Goal: Use online tool/utility: Utilize a website feature to perform a specific function

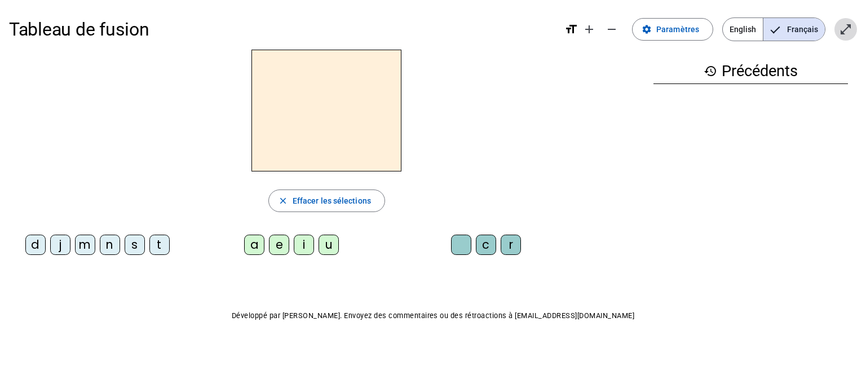
click at [838, 28] on span "Entrer en plein écran" at bounding box center [845, 29] width 27 height 27
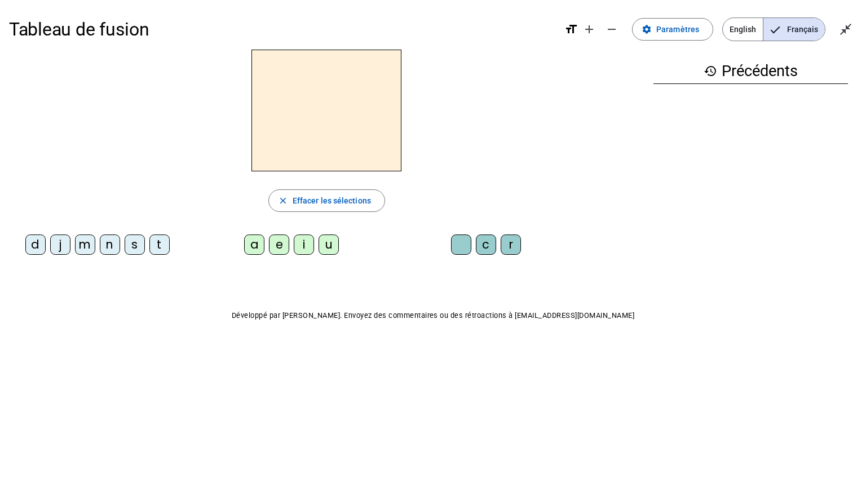
click at [865, 372] on div "Tableau de fusion format_size add remove settings Paramètres English Français c…" at bounding box center [433, 191] width 866 height 382
click at [83, 253] on div "m" at bounding box center [85, 245] width 20 height 20
click at [258, 253] on div "a" at bounding box center [254, 245] width 20 height 20
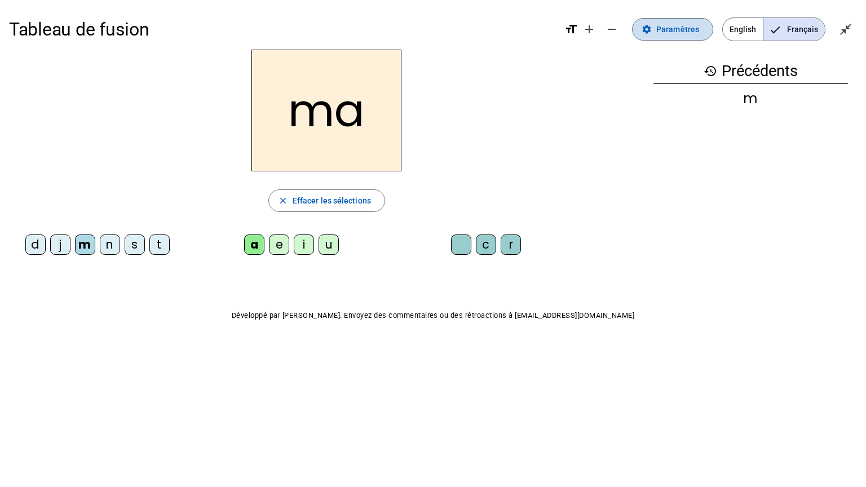
click at [667, 34] on span "Paramètres" at bounding box center [677, 30] width 43 height 14
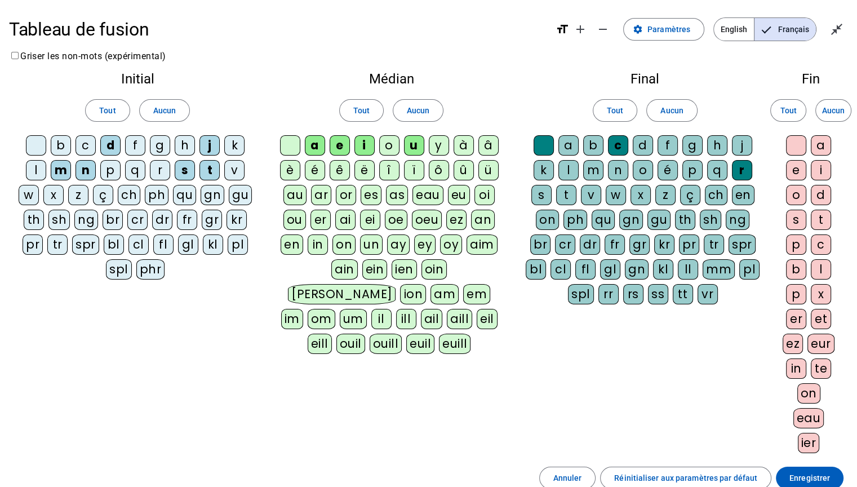
click at [569, 169] on div "l" at bounding box center [569, 170] width 20 height 20
click at [799, 391] on span "Enregistrer" at bounding box center [810, 478] width 41 height 14
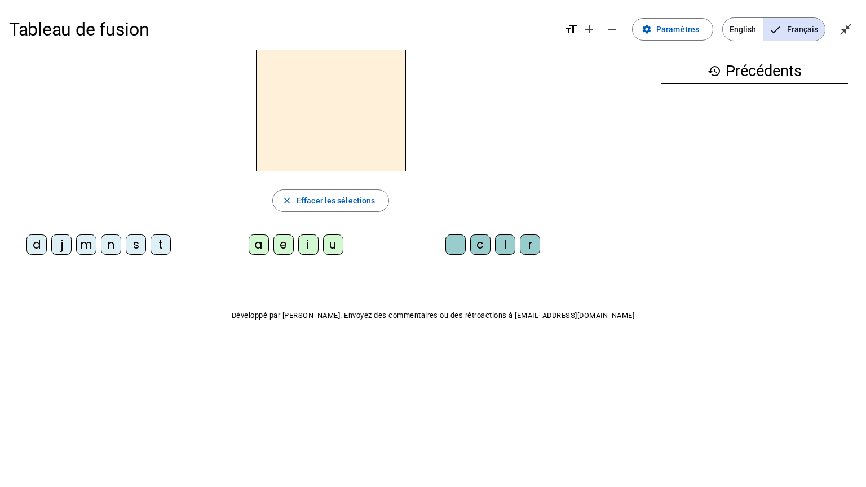
click at [83, 246] on div "m" at bounding box center [86, 245] width 20 height 20
click at [256, 247] on div "a" at bounding box center [259, 245] width 20 height 20
click at [502, 242] on div "l" at bounding box center [505, 245] width 20 height 20
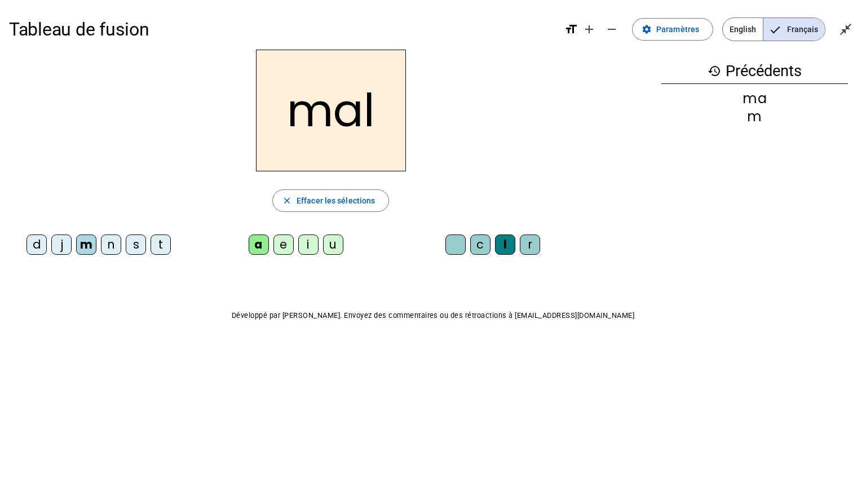
click at [304, 245] on div "i" at bounding box center [308, 245] width 20 height 20
click at [133, 251] on div "s" at bounding box center [136, 245] width 20 height 20
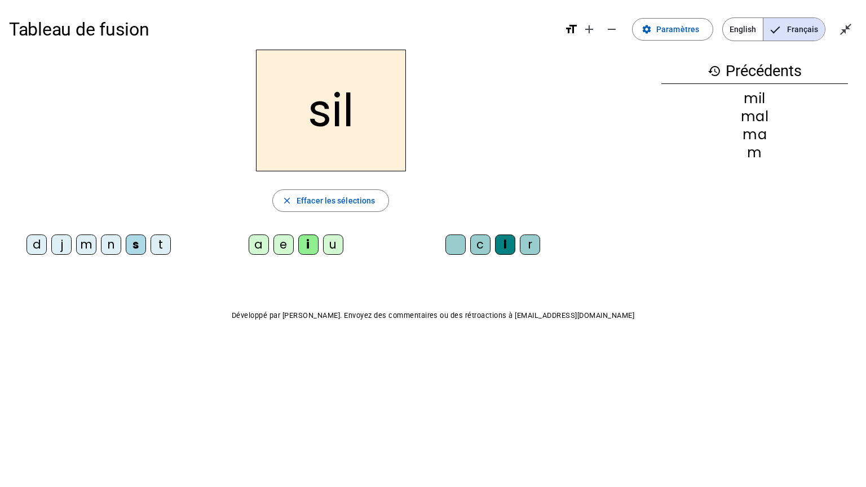
click at [446, 242] on div at bounding box center [455, 245] width 20 height 20
click at [249, 235] on letter-bubble "a" at bounding box center [261, 247] width 25 height 25
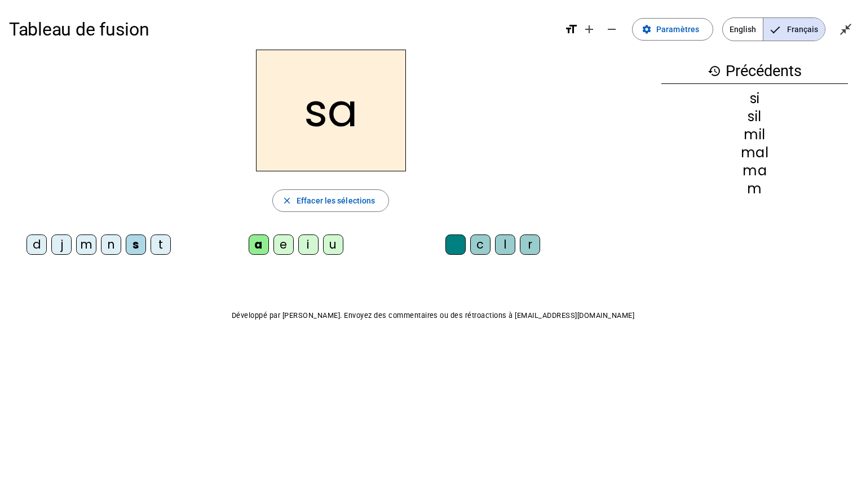
click at [38, 246] on div "d" at bounding box center [36, 245] width 20 height 20
click at [314, 236] on div "i" at bounding box center [308, 245] width 20 height 20
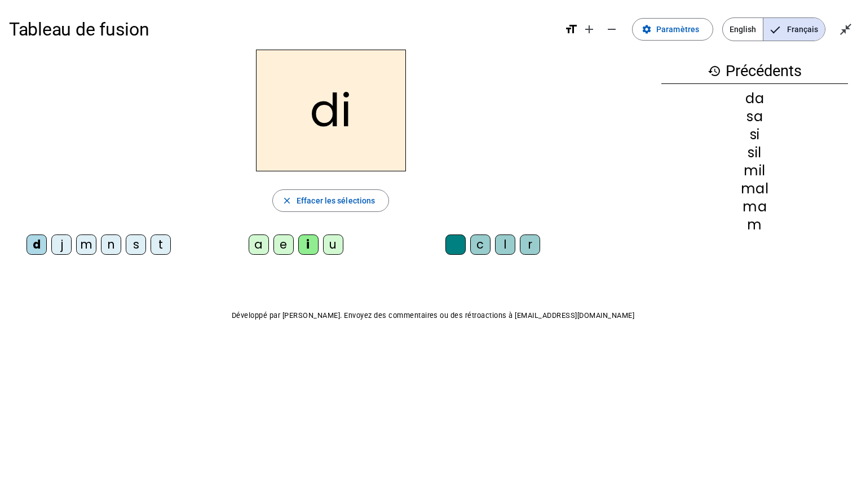
click at [328, 242] on div "u" at bounding box center [333, 245] width 20 height 20
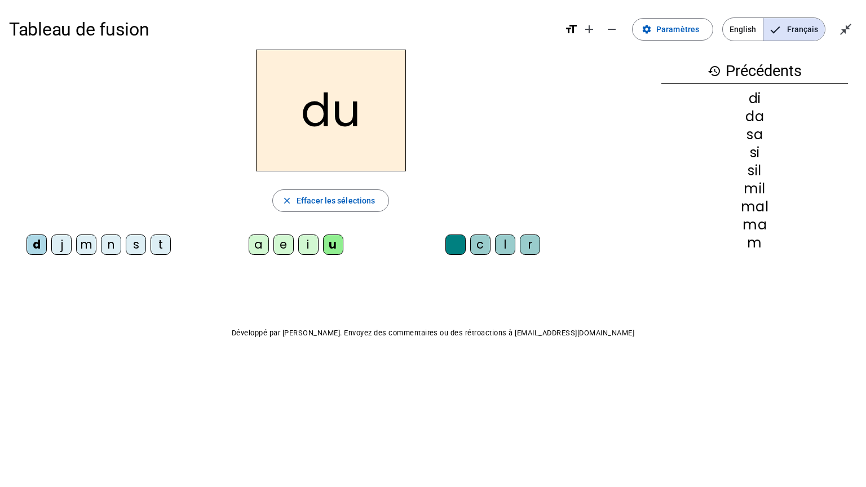
click at [135, 242] on div "s" at bounding box center [136, 245] width 20 height 20
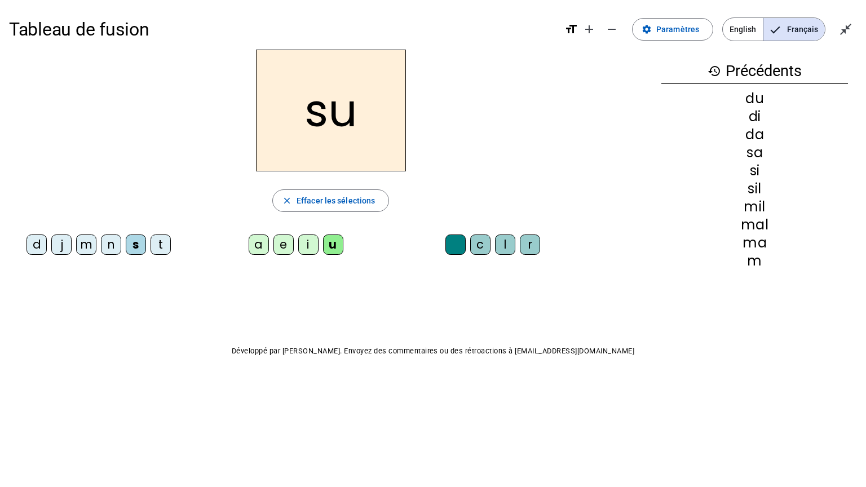
click at [521, 249] on div "r" at bounding box center [530, 245] width 20 height 20
click at [82, 240] on div "m" at bounding box center [86, 245] width 20 height 20
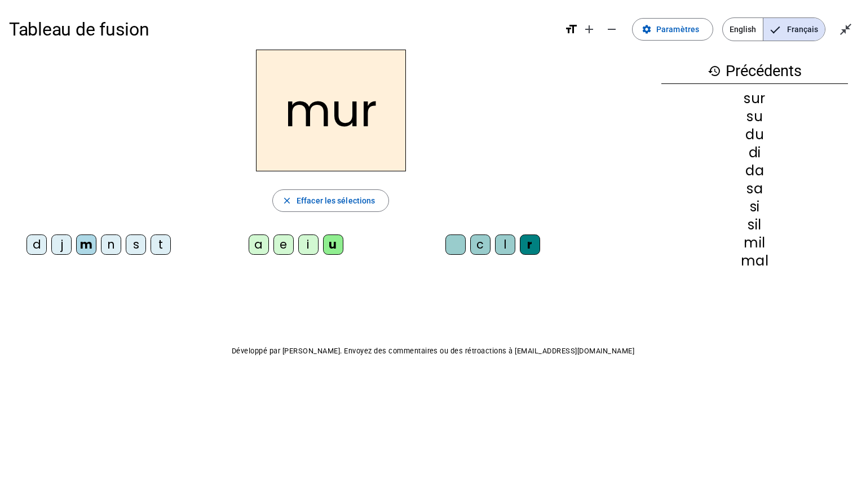
click at [45, 244] on div "d" at bounding box center [36, 245] width 20 height 20
click at [841, 25] on mat-icon "close_fullscreen" at bounding box center [846, 30] width 14 height 14
